Goal: Task Accomplishment & Management: Complete application form

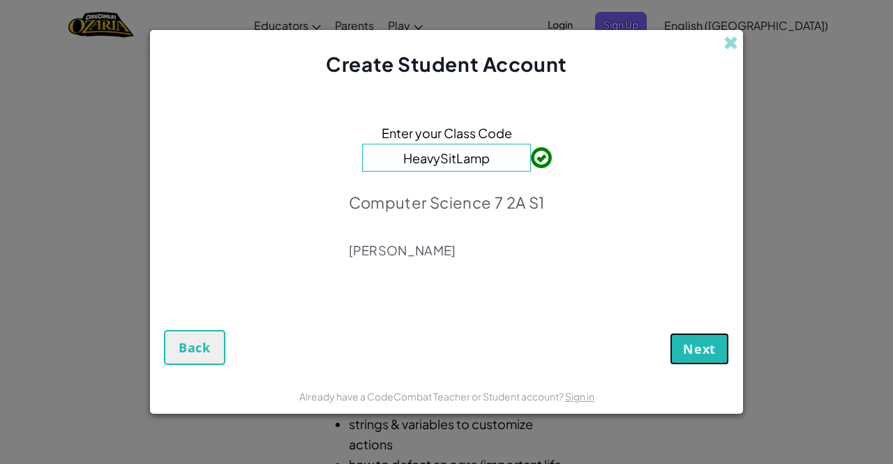
click at [716, 343] on button "Next" at bounding box center [699, 349] width 59 height 32
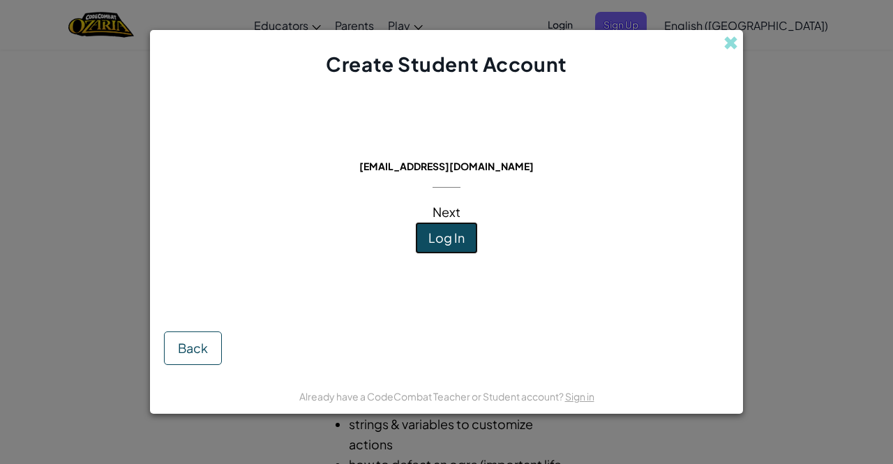
click at [463, 252] on button "Log In" at bounding box center [446, 238] width 63 height 32
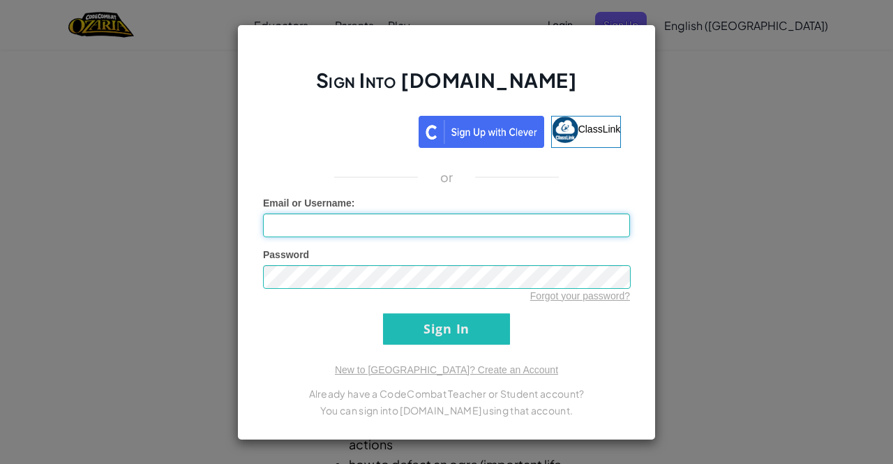
click at [497, 215] on input "Email or Username :" at bounding box center [446, 225] width 367 height 24
type input "[EMAIL_ADDRESS][DOMAIN_NAME]"
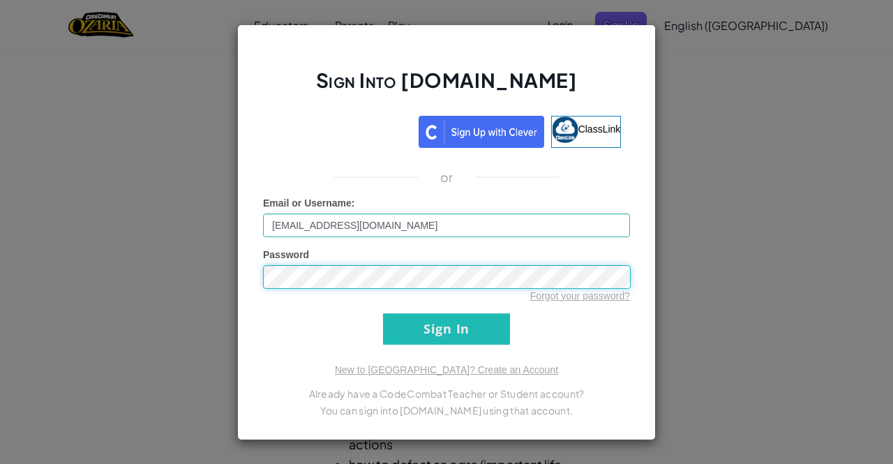
click at [383, 313] on input "Sign In" at bounding box center [446, 328] width 127 height 31
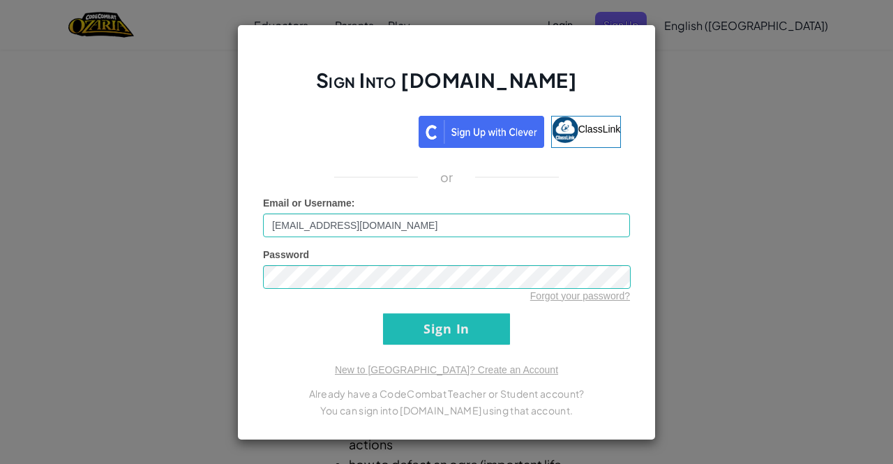
click at [449, 328] on input "Sign In" at bounding box center [446, 328] width 127 height 31
